Goal: Information Seeking & Learning: Learn about a topic

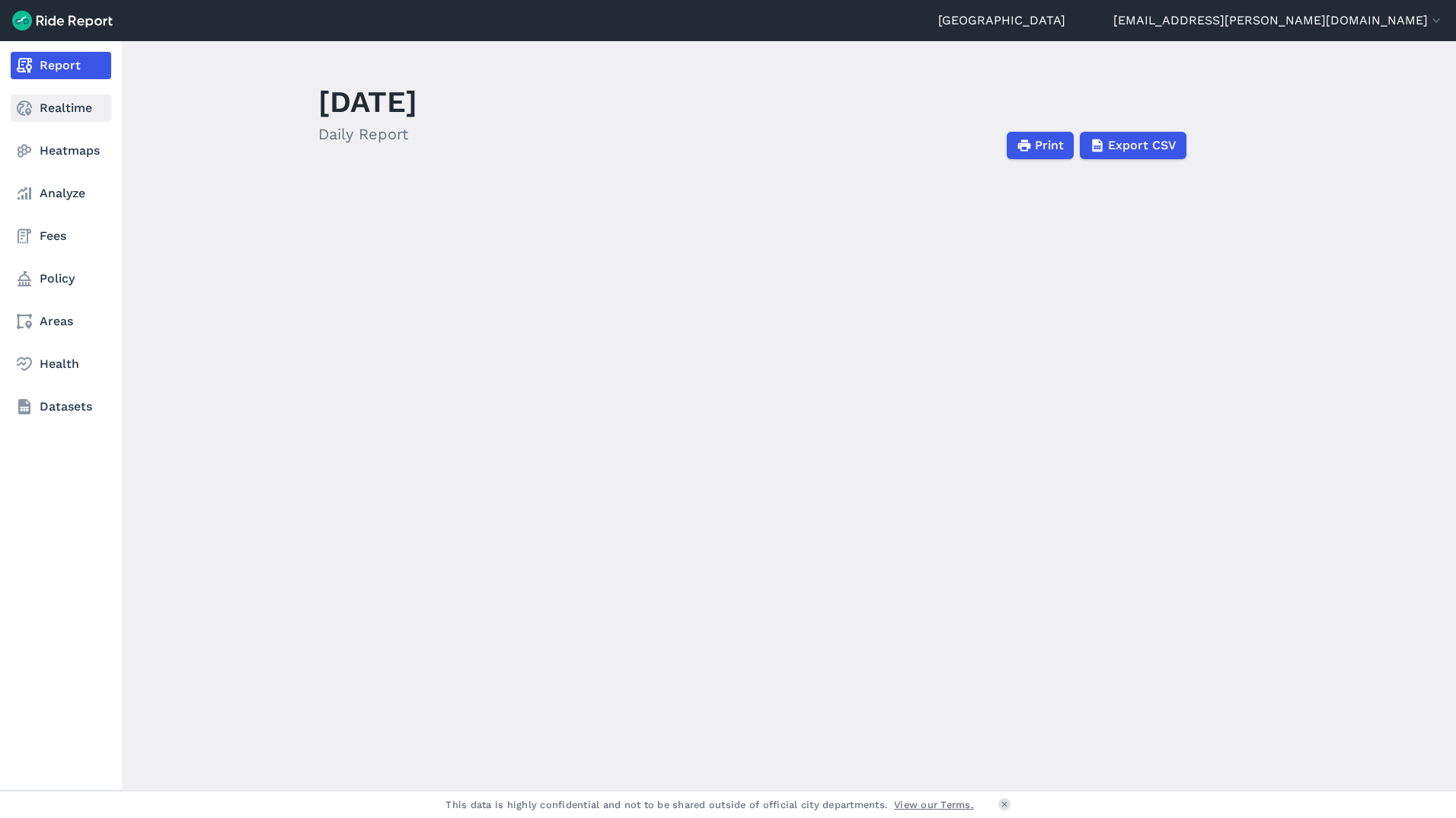
click at [34, 112] on link "Realtime" at bounding box center [61, 108] width 101 height 27
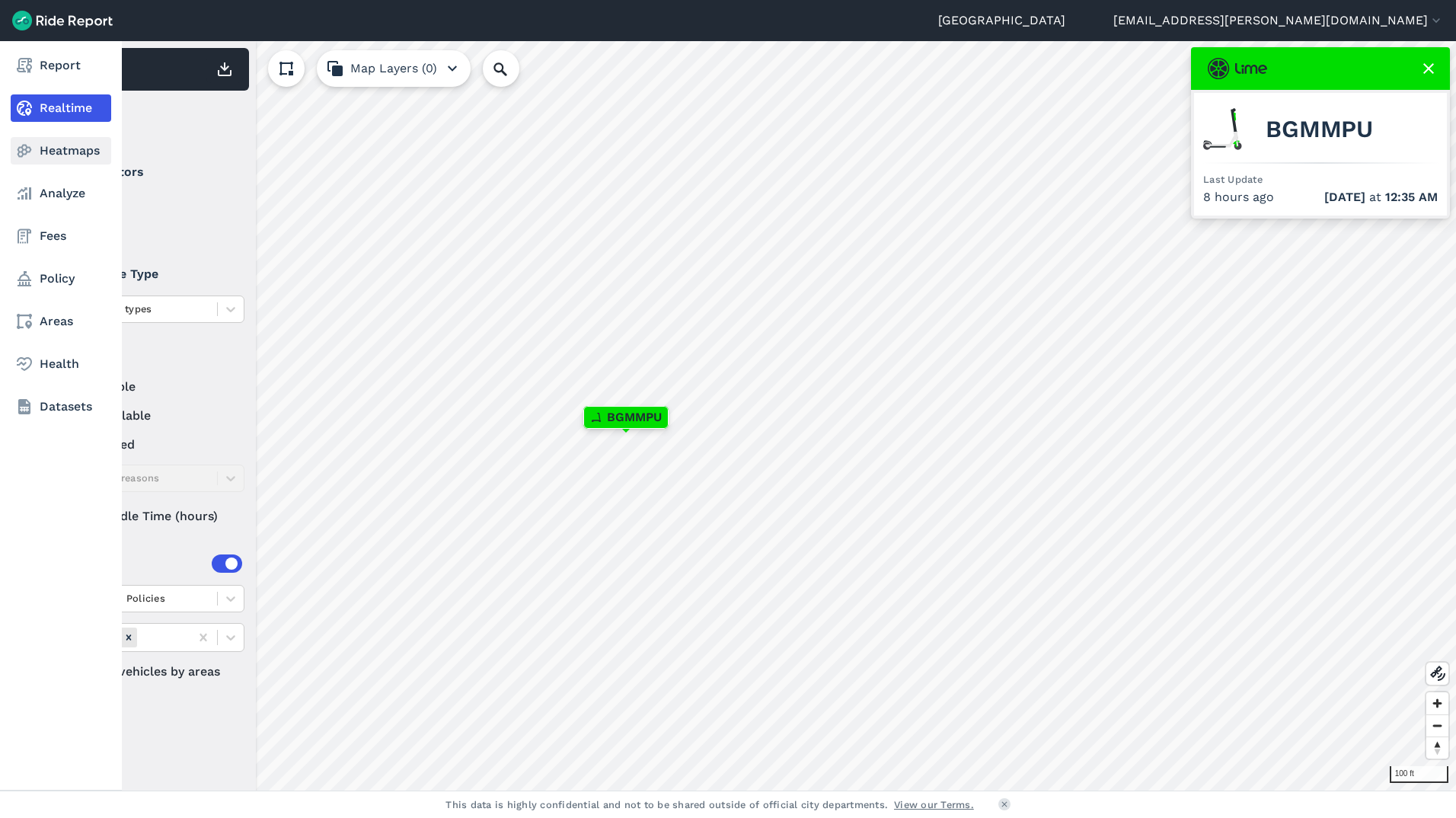
click at [19, 153] on use at bounding box center [24, 151] width 14 height 13
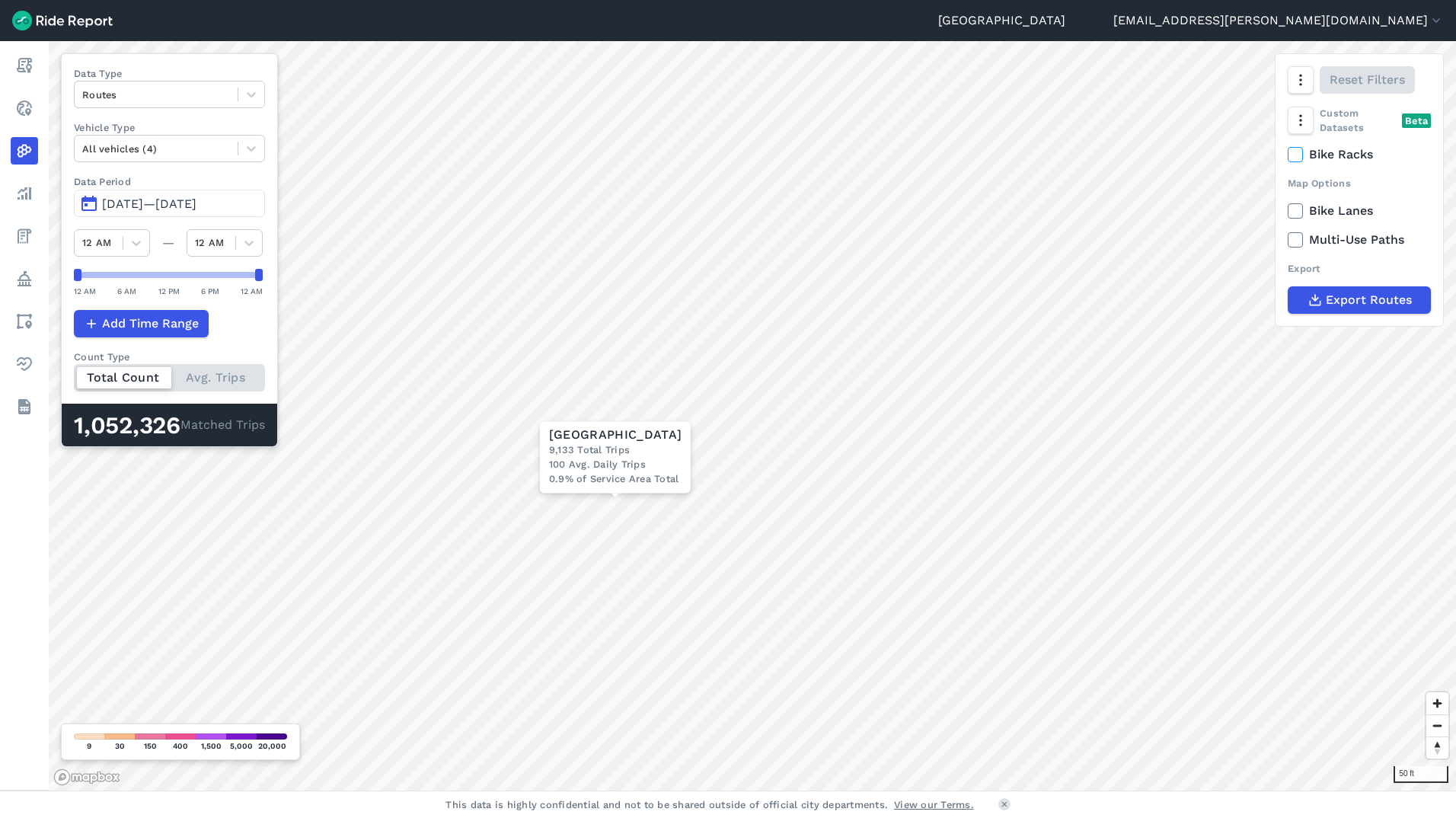
click at [224, 387] on div "Total Count Avg. Trips" at bounding box center [169, 378] width 191 height 27
click at [74, 374] on input "Count Type Total Count Avg. Trips" at bounding box center [74, 369] width 0 height 10
click at [108, 388] on div "Total Count Avg. Trips" at bounding box center [169, 378] width 188 height 27
click at [74, 374] on input "Count Type Total Count Avg. Trips" at bounding box center [74, 369] width 0 height 10
click at [1295, 159] on icon at bounding box center [1295, 154] width 14 height 15
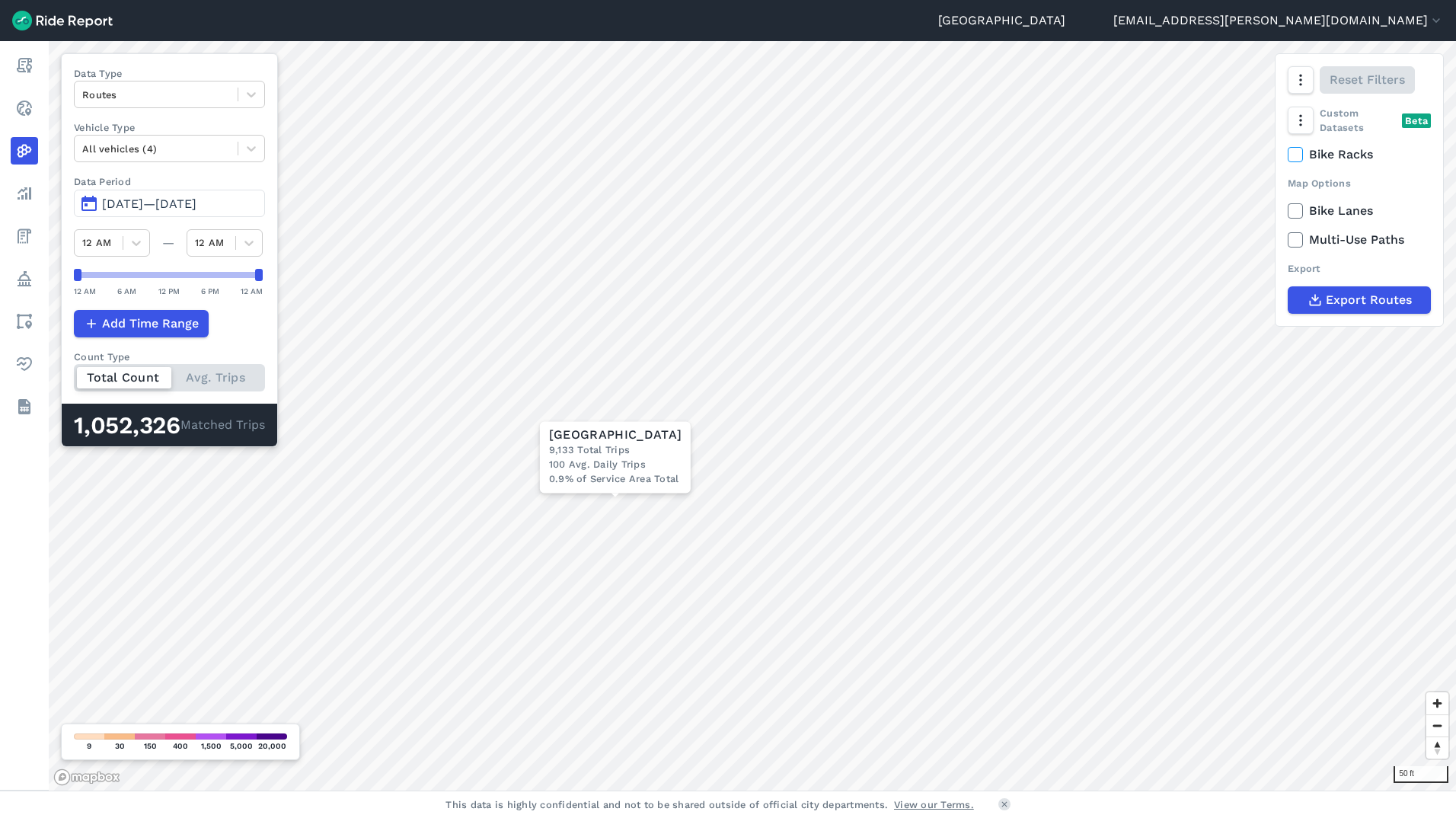
click at [1287, 155] on input "Bike Racks" at bounding box center [1287, 150] width 0 height 10
click at [1301, 159] on icon at bounding box center [1295, 154] width 14 height 15
click at [1287, 155] on input "Bike Racks" at bounding box center [1287, 150] width 0 height 10
click at [1298, 210] on icon at bounding box center [1295, 210] width 14 height 15
click at [1287, 210] on input "Bike Lanes" at bounding box center [1287, 207] width 0 height 10
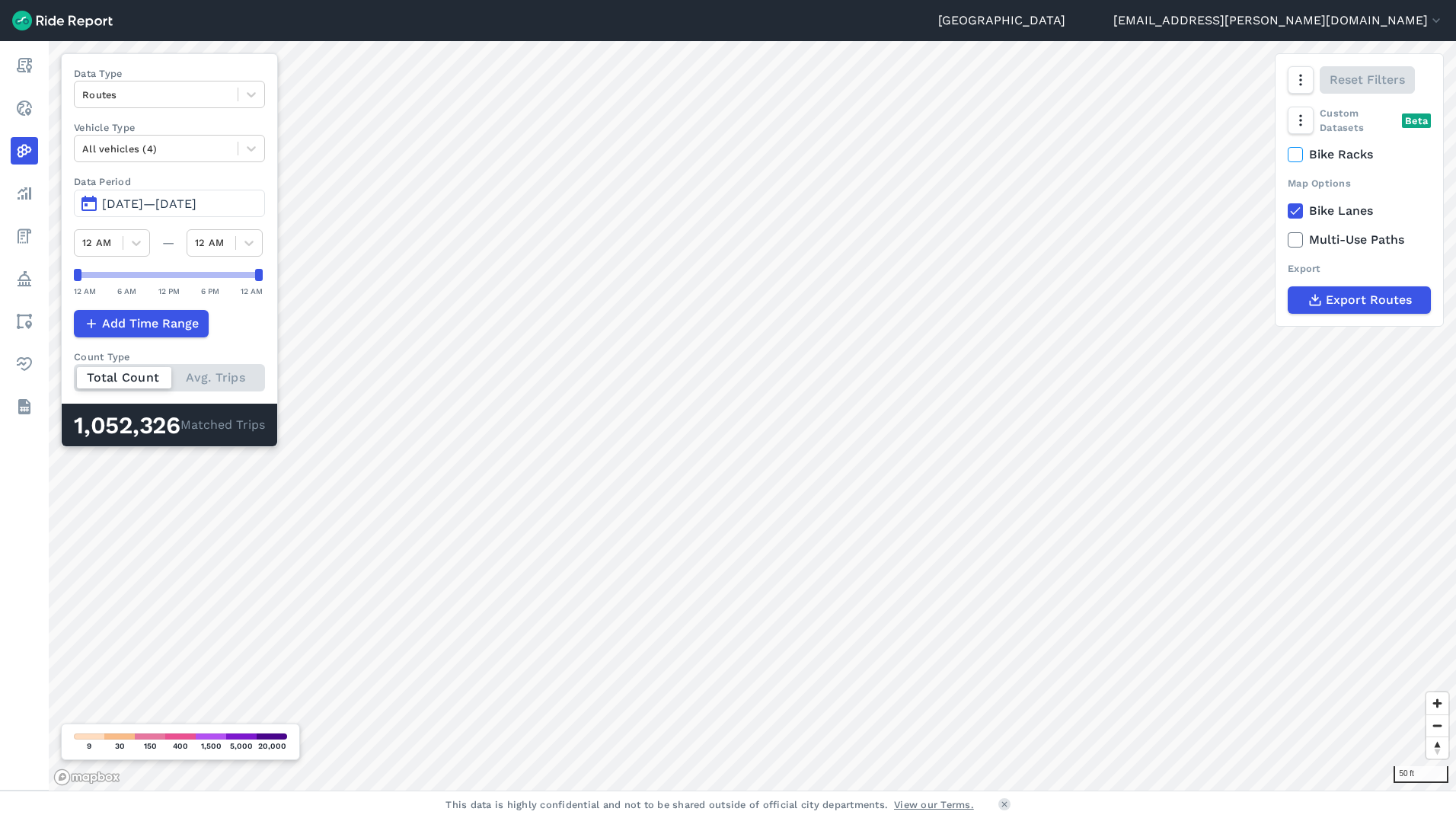
click at [1298, 210] on icon at bounding box center [1295, 210] width 14 height 15
click at [1287, 210] on input "Bike Lanes" at bounding box center [1287, 207] width 0 height 10
click at [259, 98] on icon at bounding box center [251, 94] width 15 height 15
click at [178, 159] on div "Trip Ends" at bounding box center [169, 157] width 191 height 26
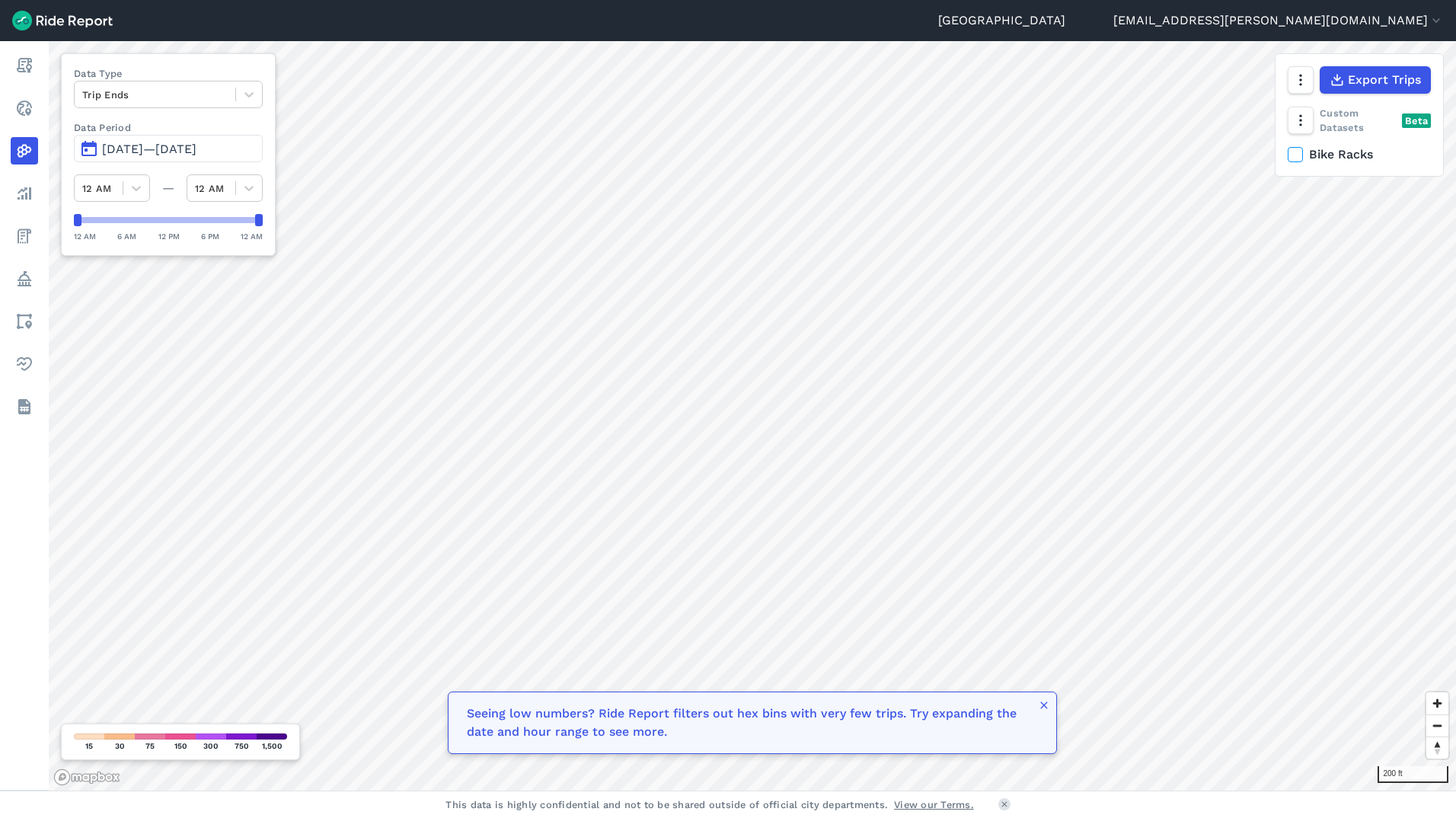
click at [144, 149] on span "[DATE]—[DATE]" at bounding box center [149, 149] width 94 height 14
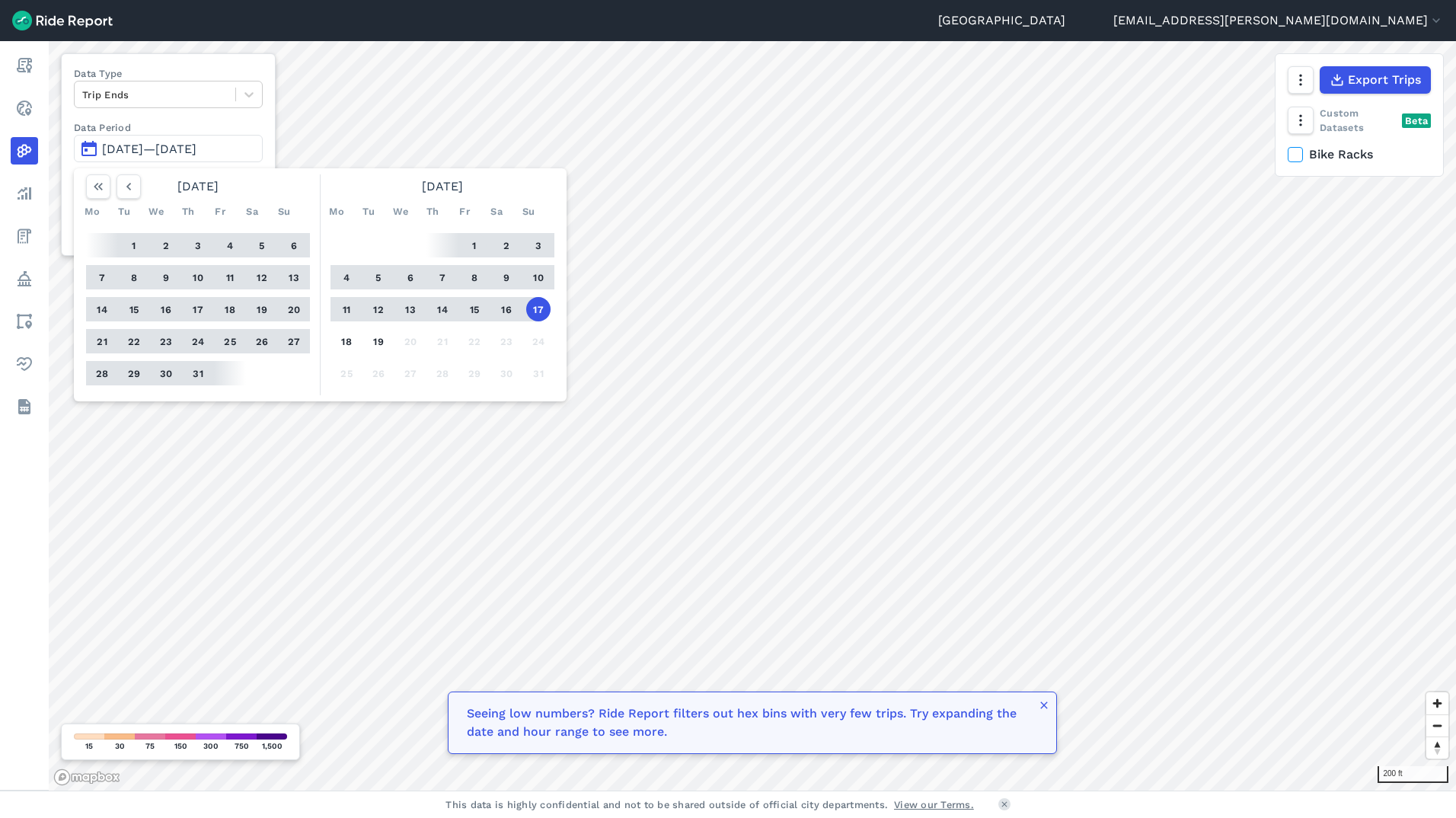
click at [471, 240] on button "1" at bounding box center [474, 245] width 24 height 24
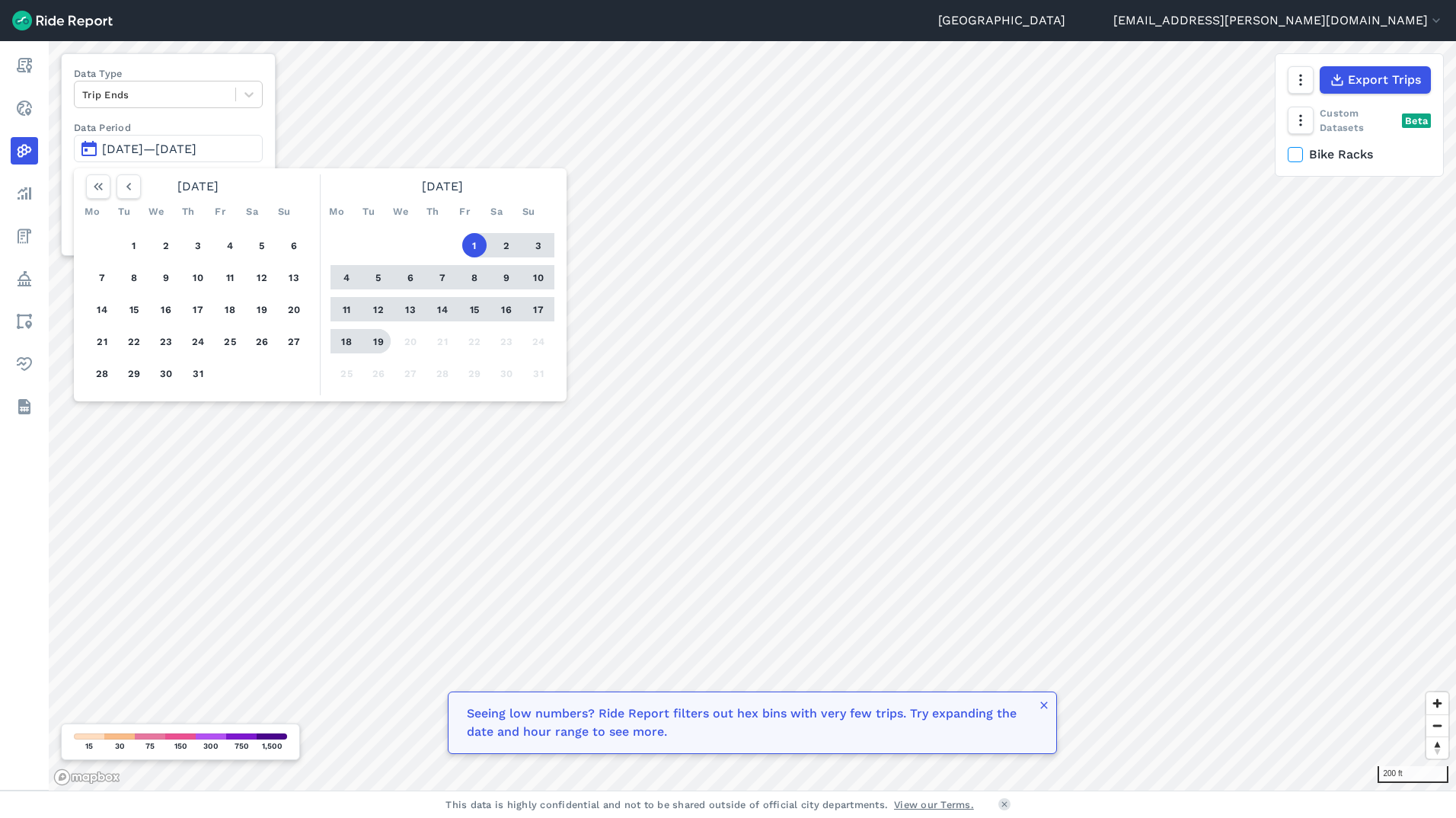
click at [383, 345] on button "19" at bounding box center [378, 341] width 24 height 24
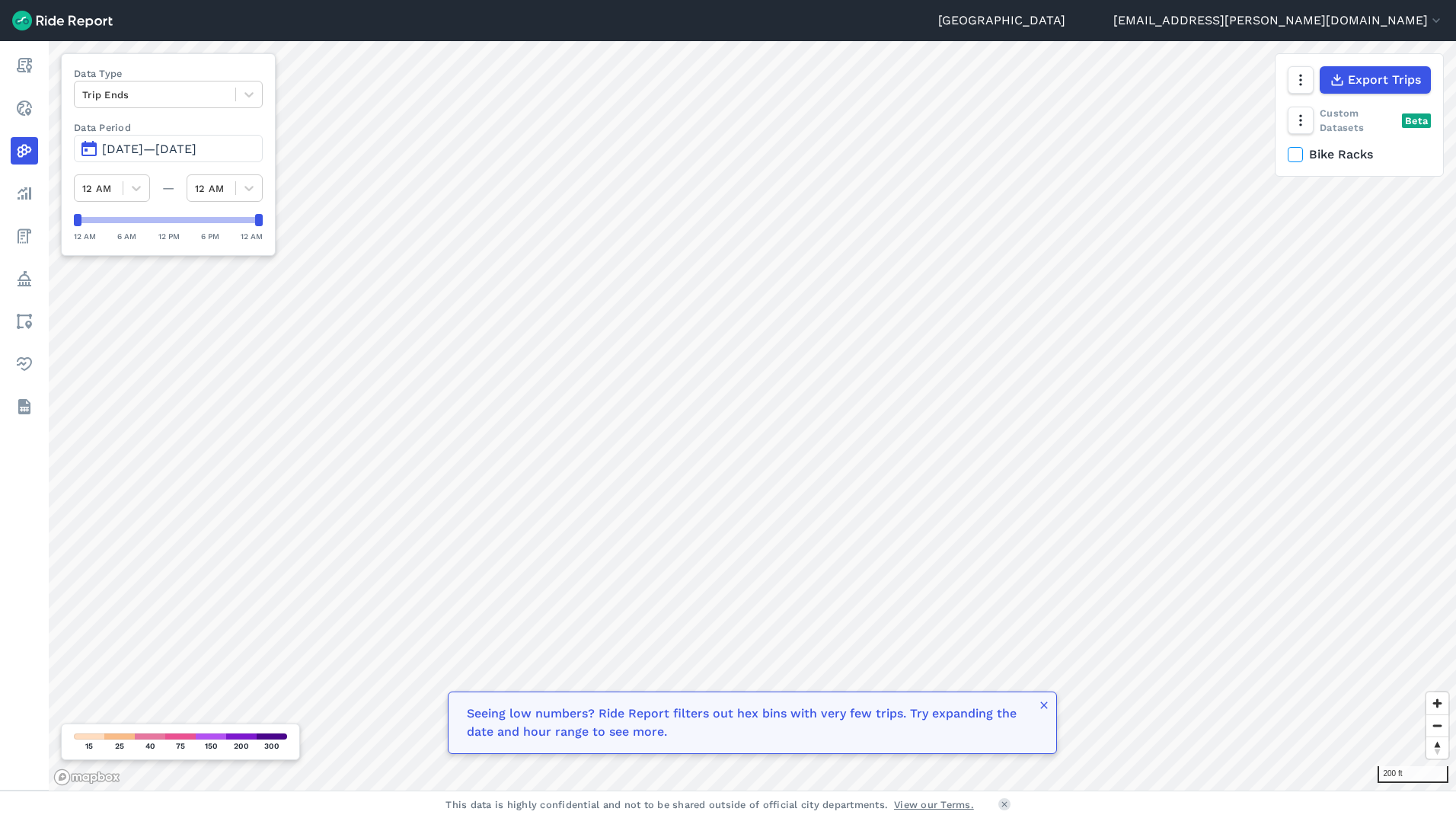
click at [99, 148] on button "[DATE]—[DATE]" at bounding box center [169, 149] width 188 height 27
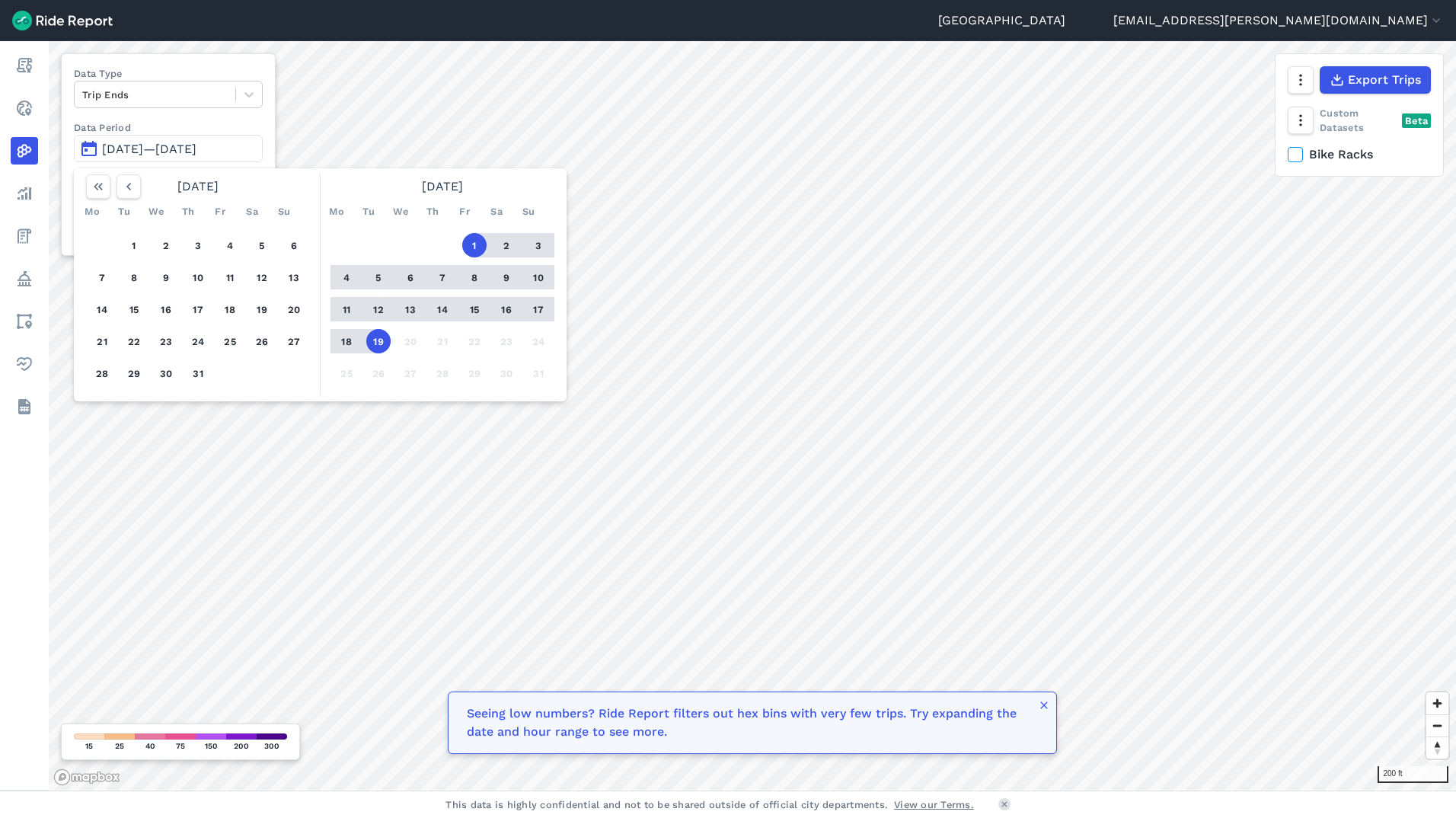
click at [368, 309] on button "12" at bounding box center [378, 309] width 24 height 24
click at [382, 346] on button "19" at bounding box center [378, 341] width 24 height 24
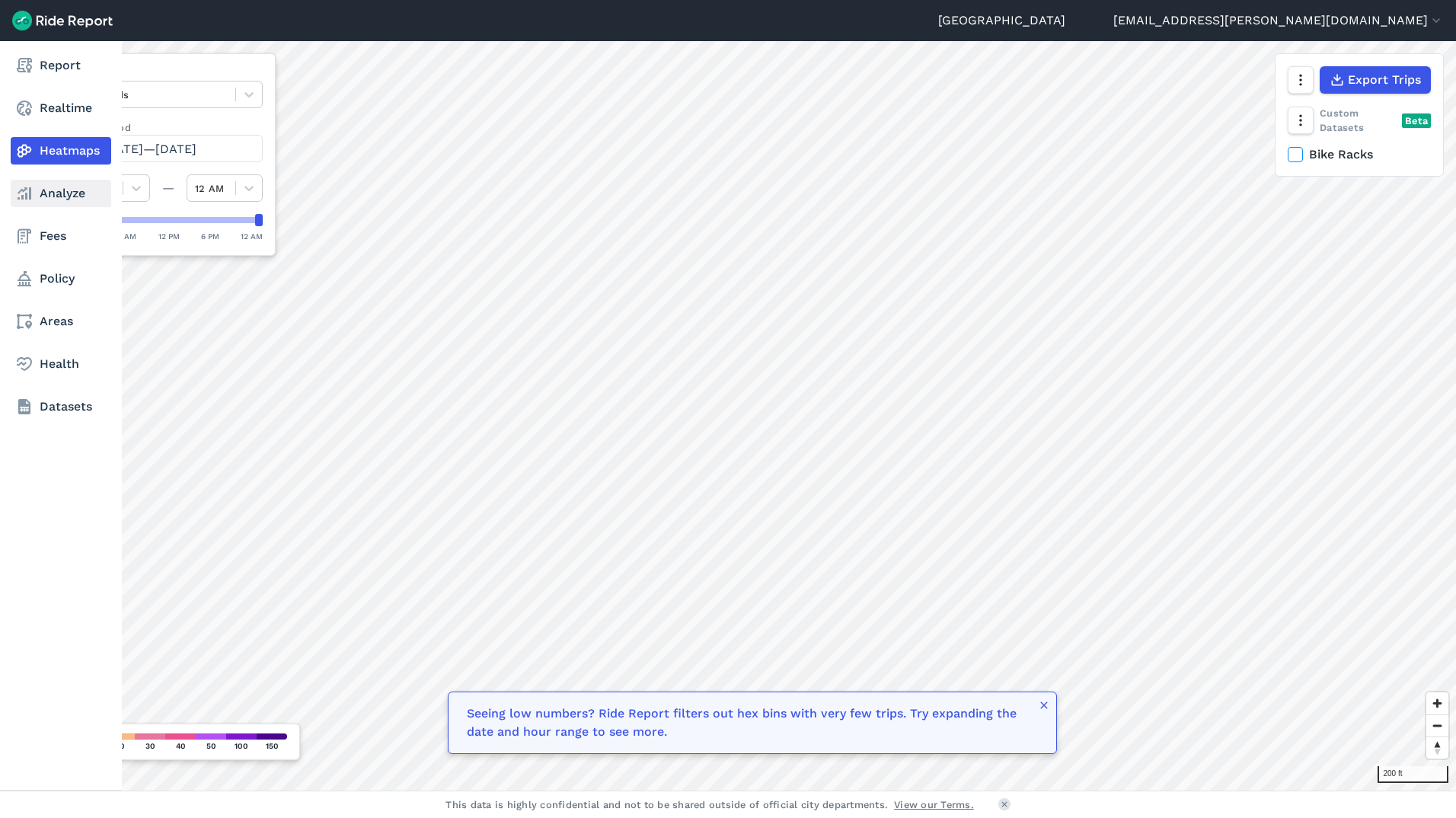
click at [50, 201] on link "Analyze" at bounding box center [61, 193] width 101 height 27
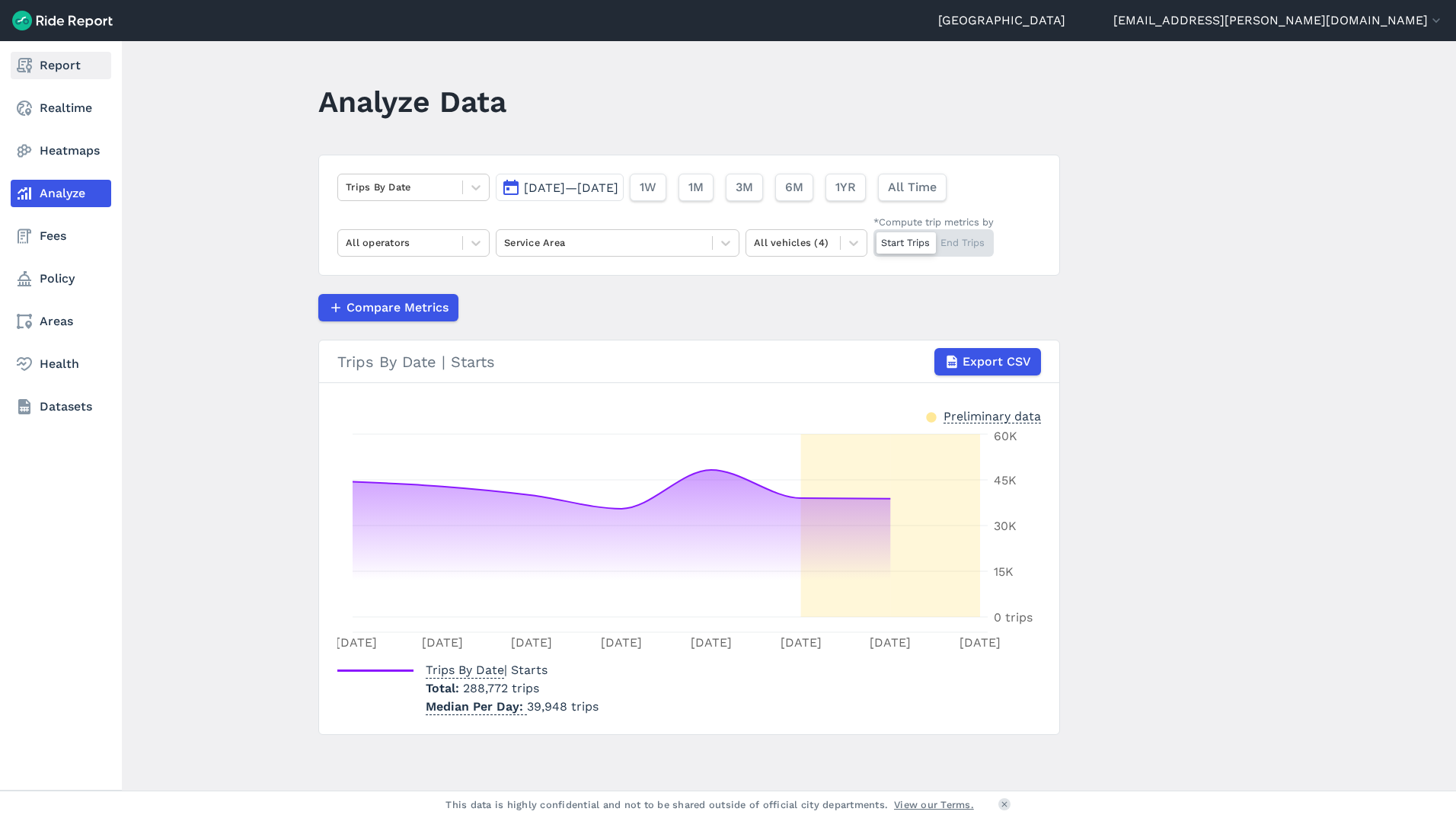
click at [42, 71] on link "Report" at bounding box center [61, 65] width 101 height 27
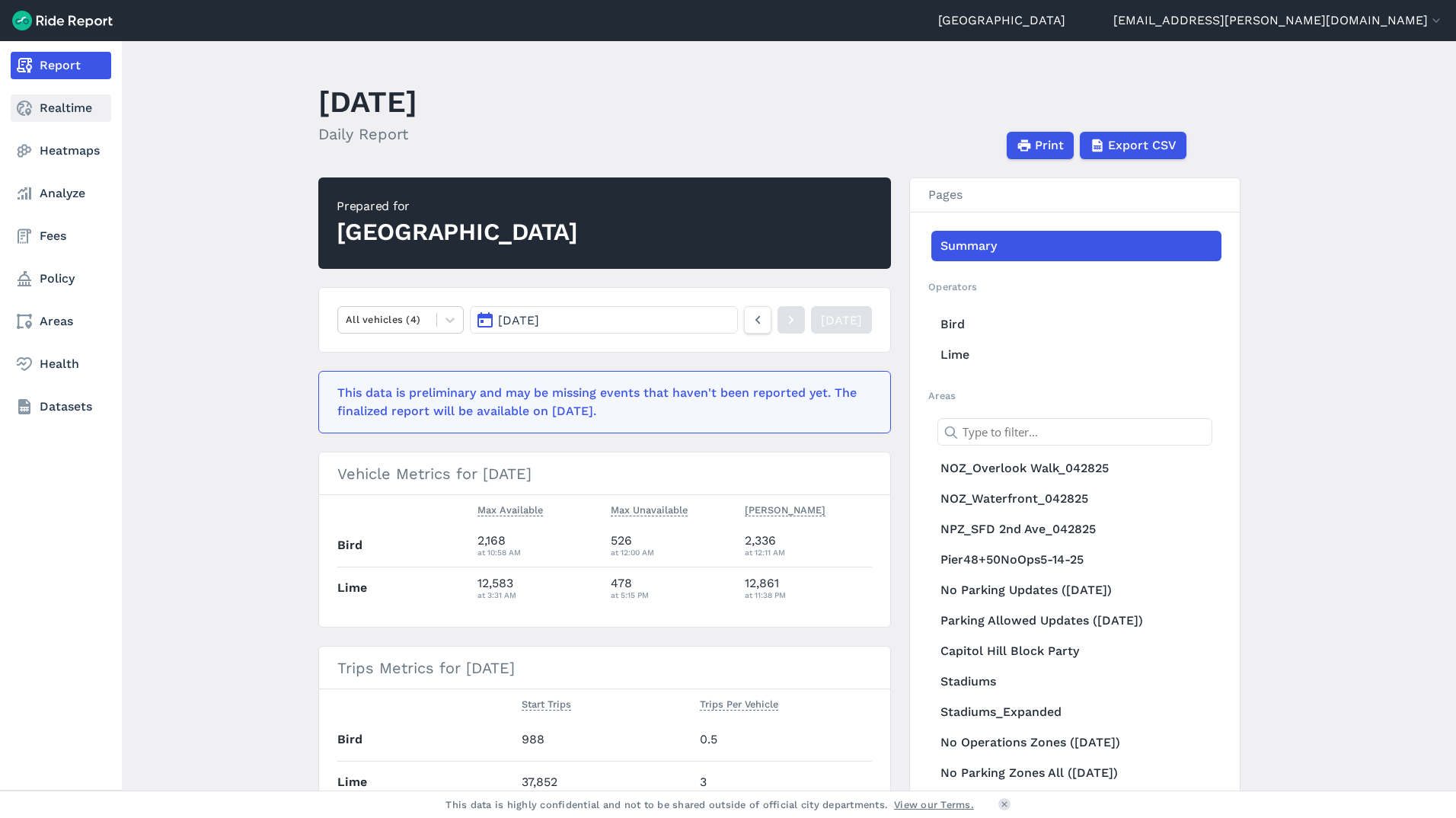
click at [43, 115] on link "Realtime" at bounding box center [61, 108] width 101 height 27
